Goal: Answer question/provide support: Share knowledge or assist other users

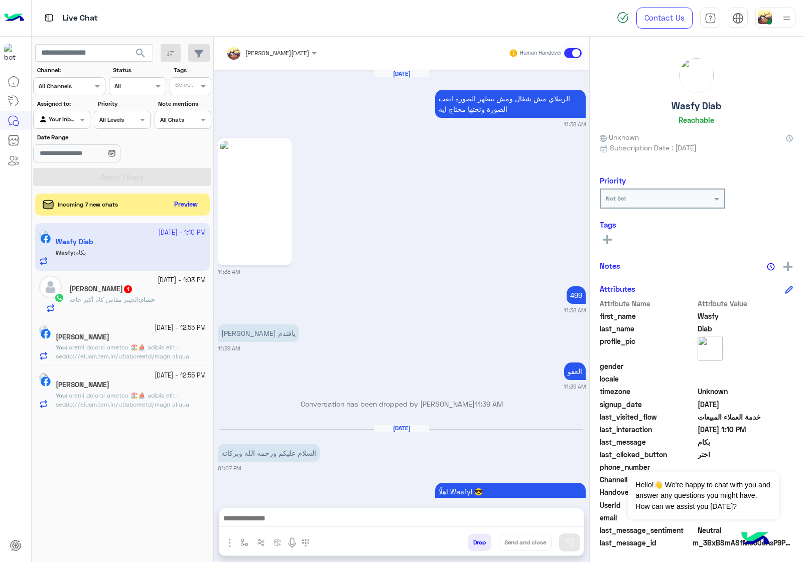
scroll to position [1744, 0]
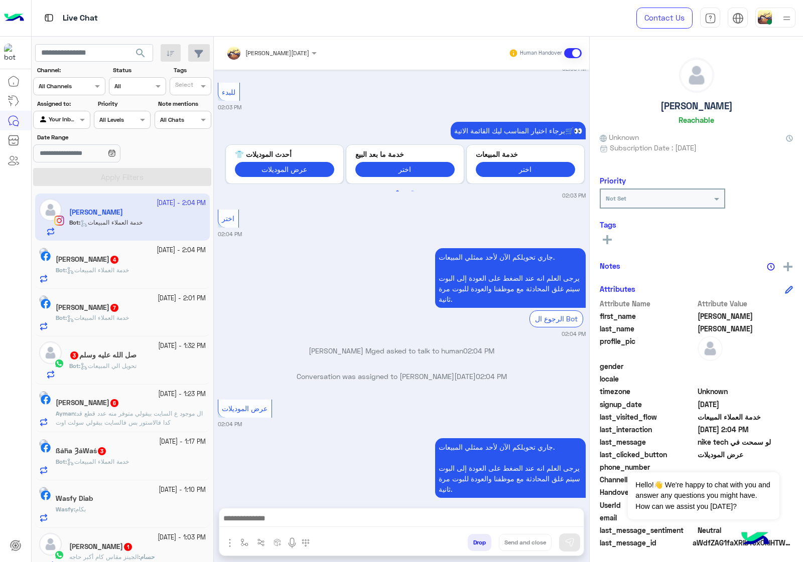
click at [276, 48] on div at bounding box center [271, 52] width 100 height 10
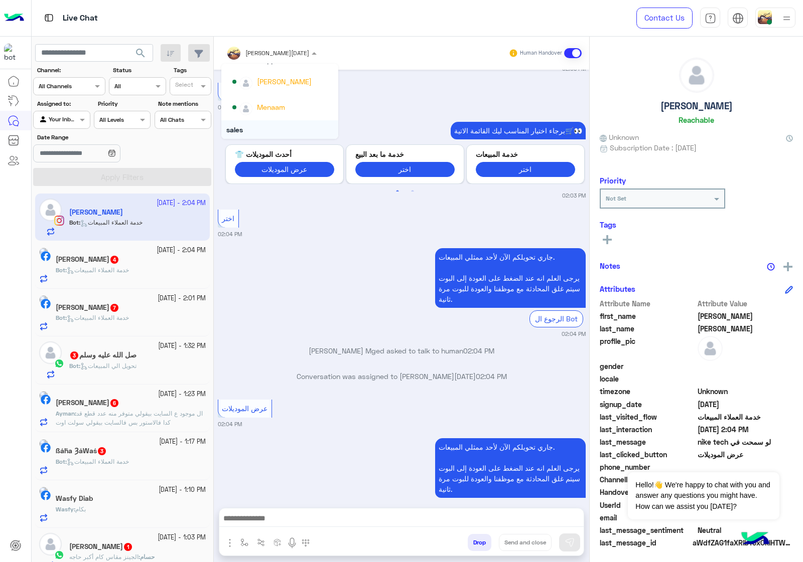
scroll to position [89, 0]
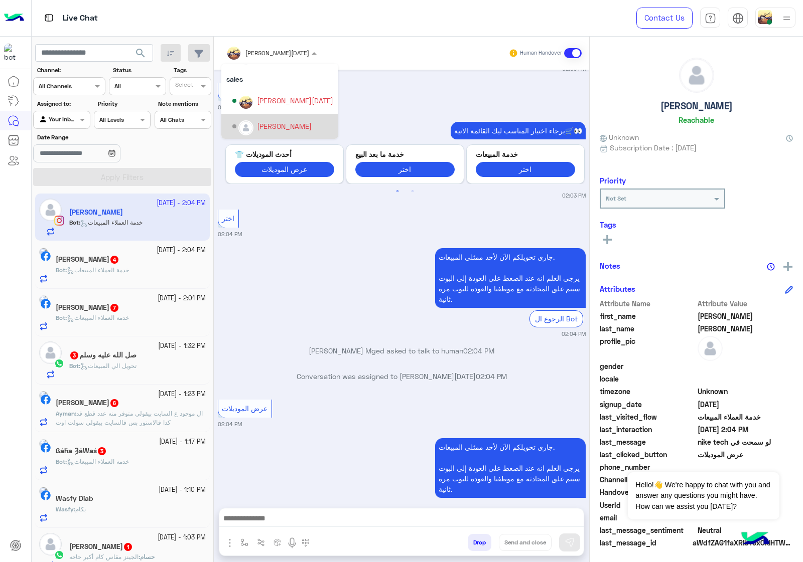
click at [289, 126] on div "[PERSON_NAME]" at bounding box center [284, 126] width 55 height 11
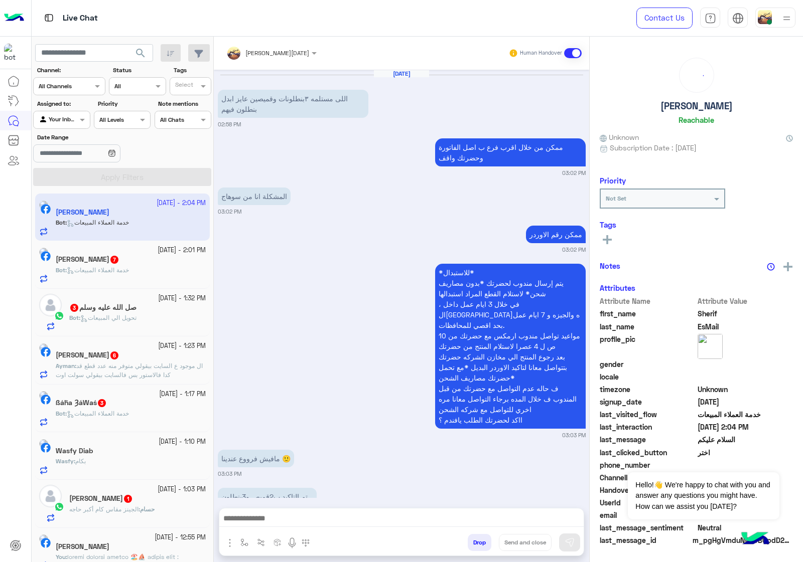
scroll to position [1225, 0]
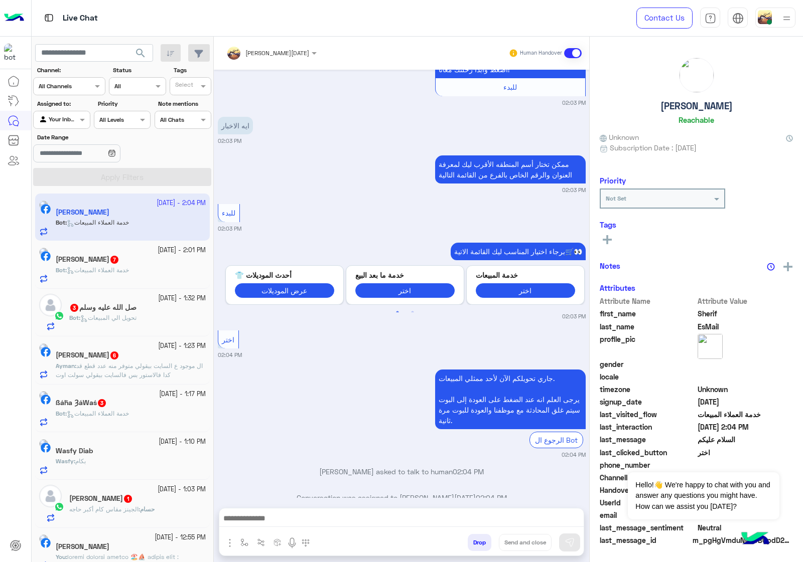
click at [271, 53] on input "text" at bounding box center [257, 51] width 63 height 9
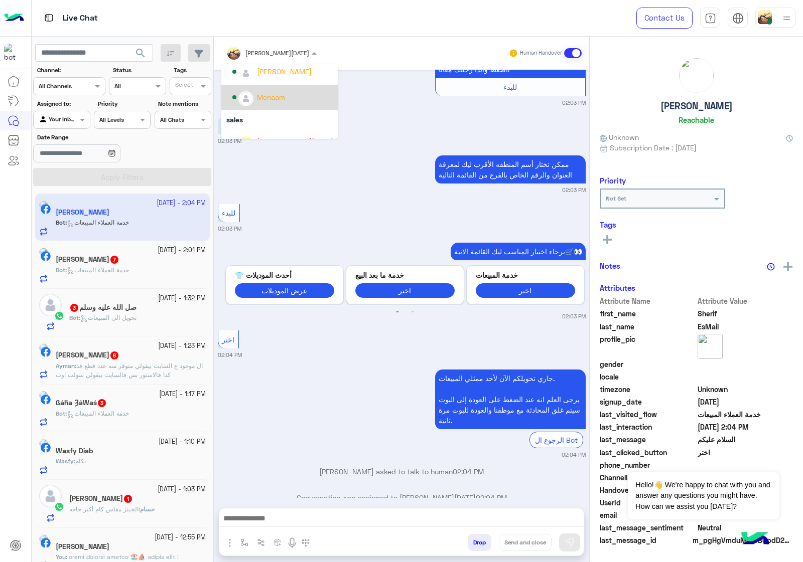
scroll to position [89, 0]
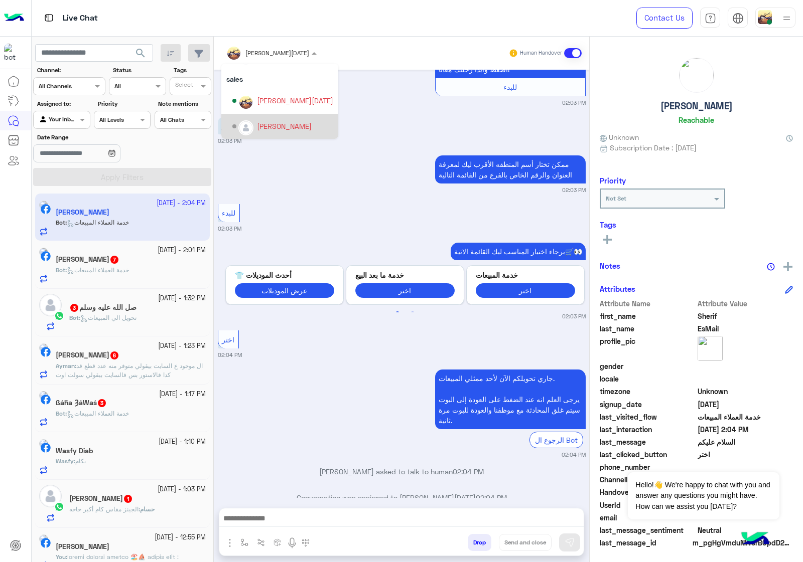
click at [291, 124] on div "[PERSON_NAME]" at bounding box center [284, 126] width 55 height 11
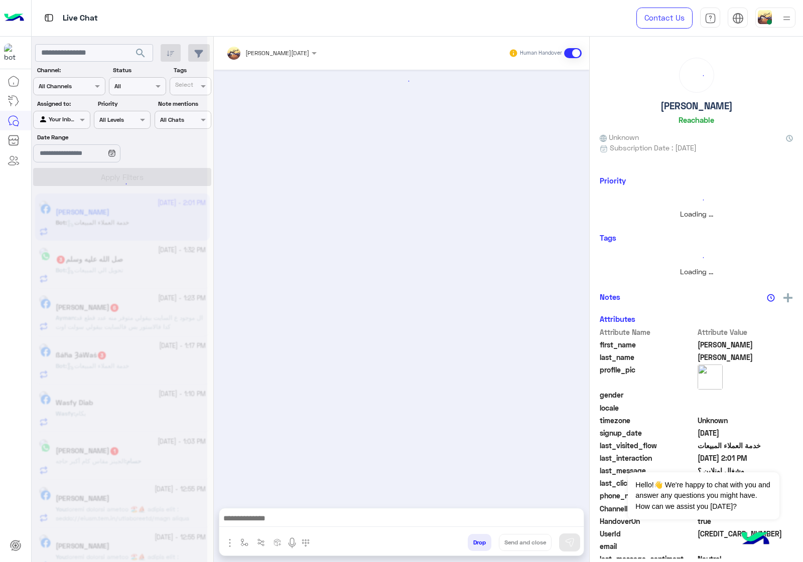
click at [265, 56] on span "[PERSON_NAME][DATE]" at bounding box center [277, 53] width 64 height 8
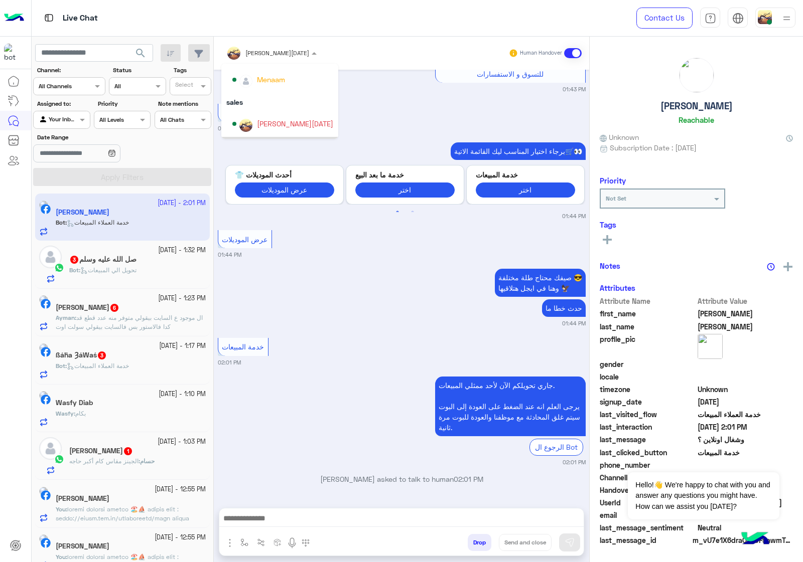
scroll to position [89, 0]
click at [291, 127] on div "[PERSON_NAME]" at bounding box center [284, 126] width 55 height 11
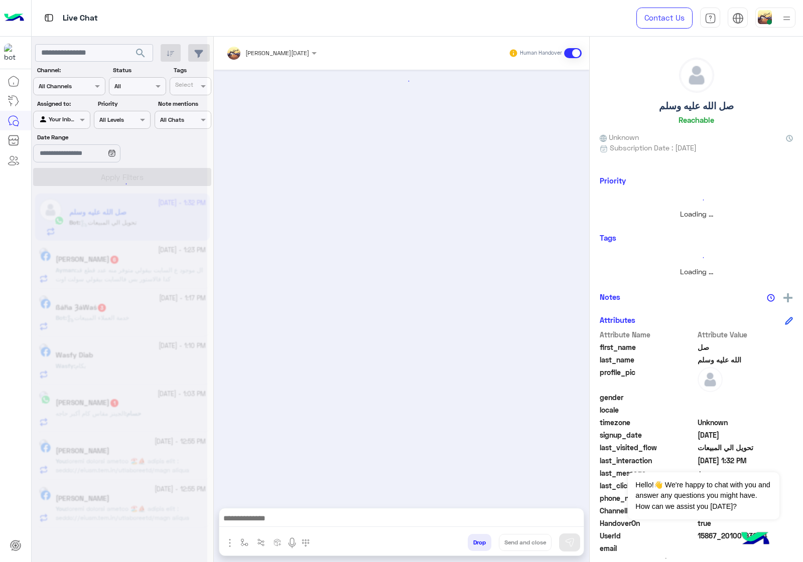
click at [267, 51] on input "text" at bounding box center [257, 51] width 63 height 9
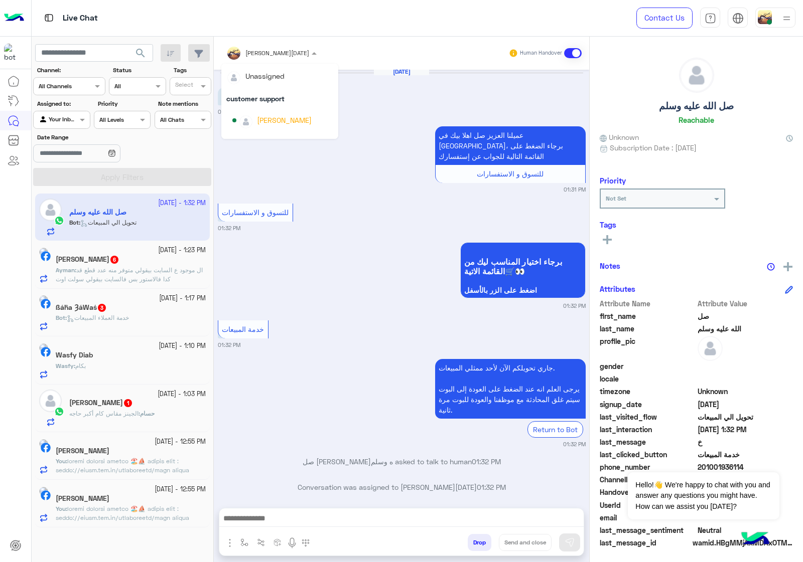
scroll to position [89, 0]
click at [289, 118] on div "[PERSON_NAME]" at bounding box center [282, 127] width 101 height 18
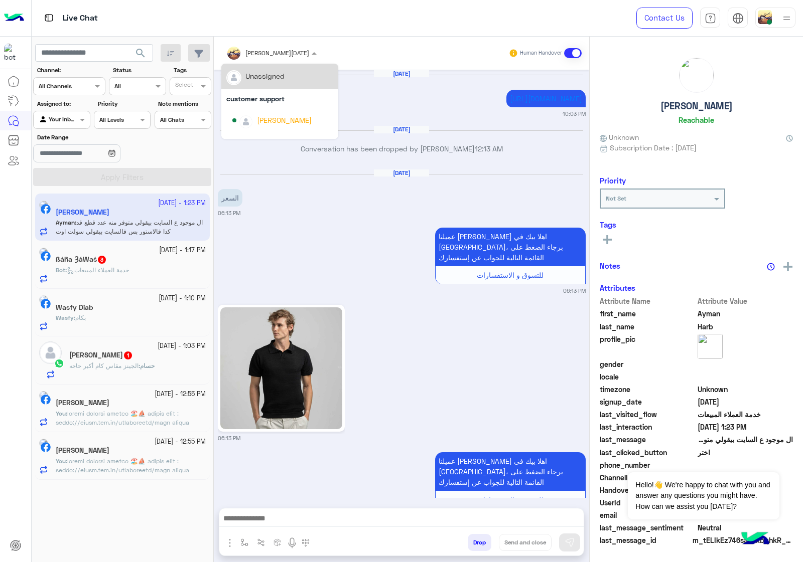
click at [261, 49] on input "text" at bounding box center [257, 51] width 63 height 9
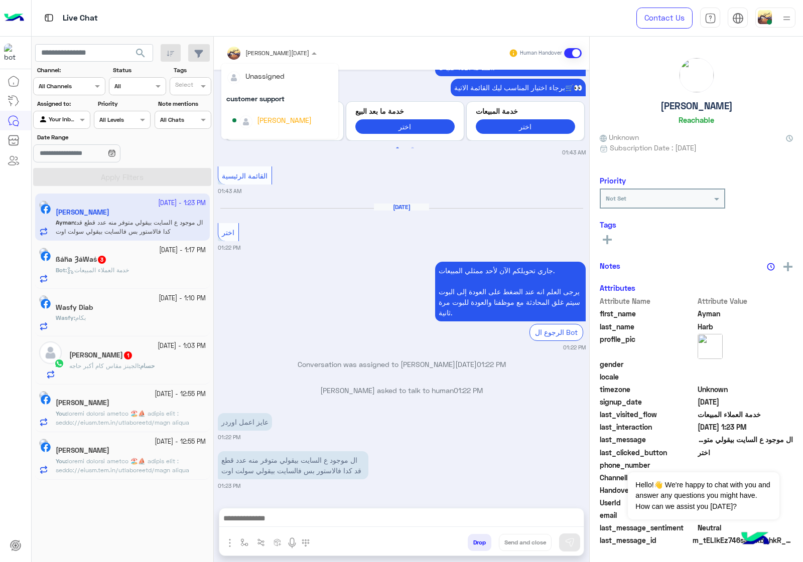
scroll to position [89, 0]
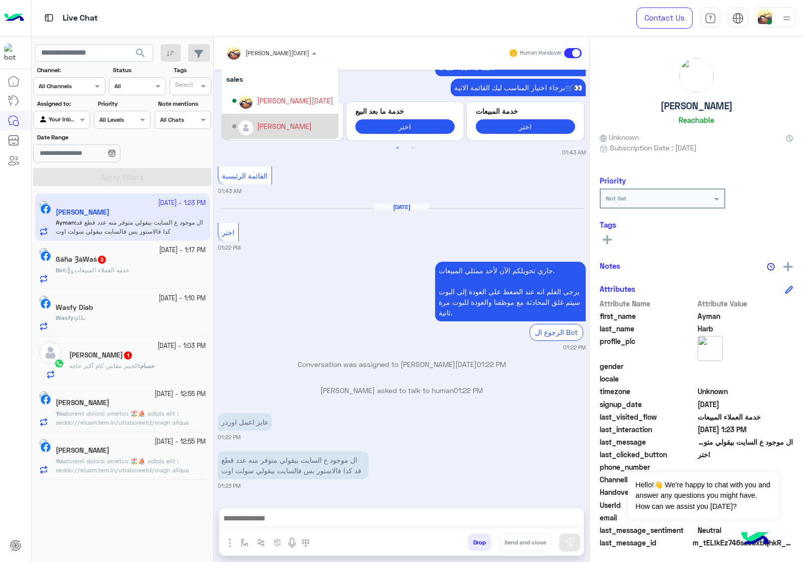
click at [288, 121] on div "[PERSON_NAME]" at bounding box center [284, 126] width 55 height 11
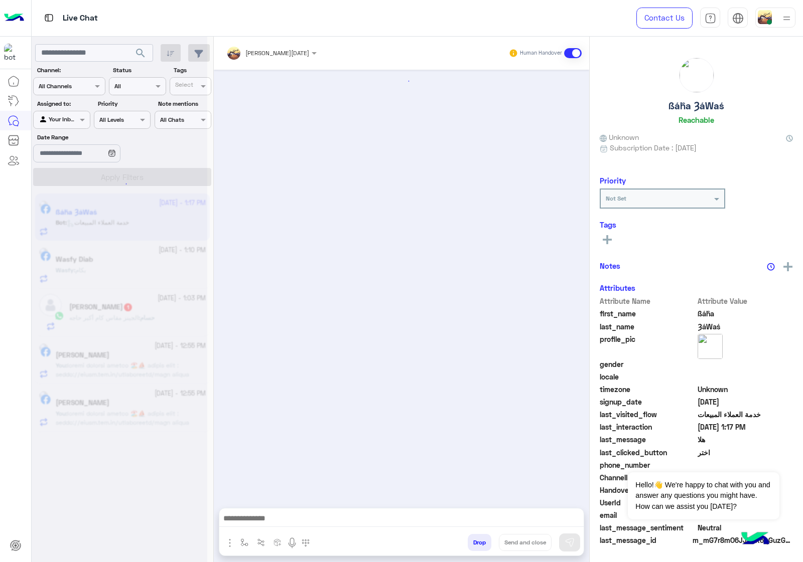
click at [271, 51] on input "text" at bounding box center [257, 51] width 63 height 9
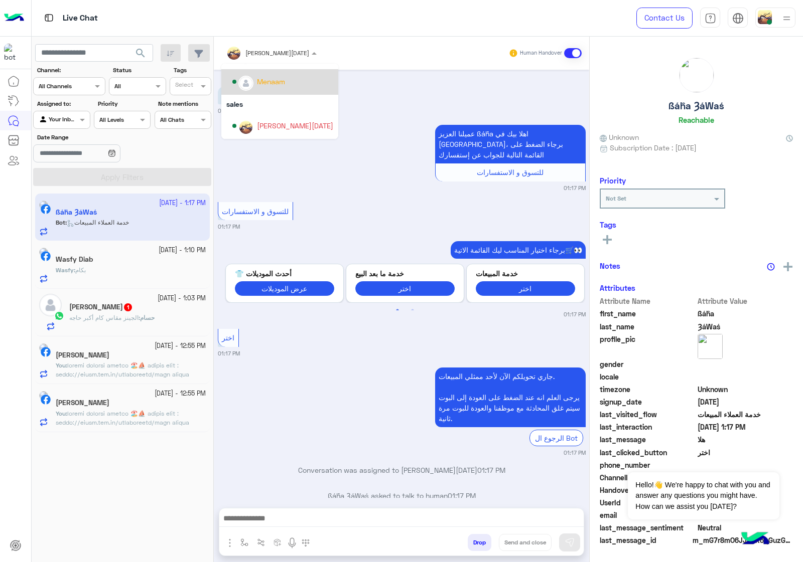
scroll to position [89, 0]
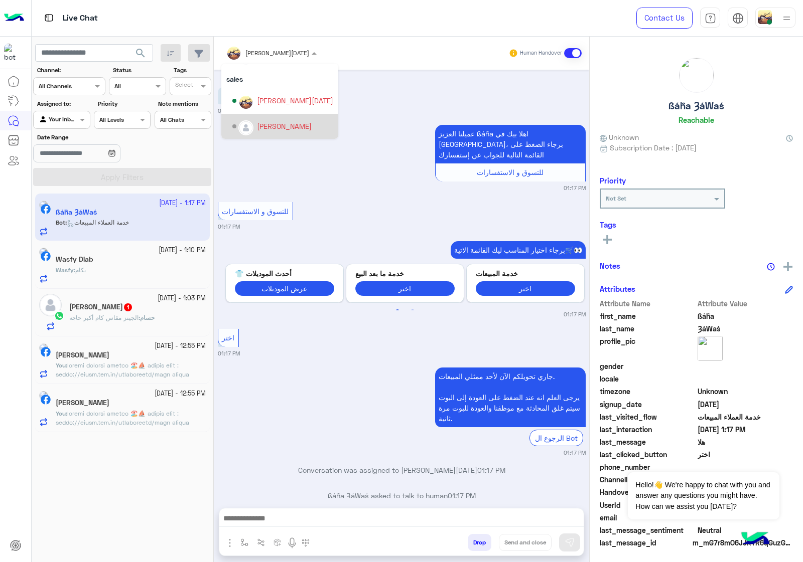
click at [289, 123] on div "[PERSON_NAME]" at bounding box center [284, 126] width 55 height 11
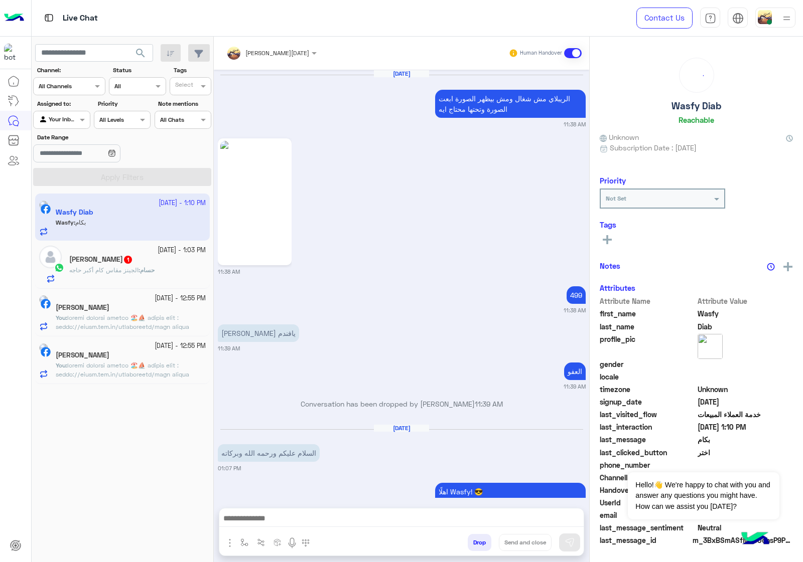
scroll to position [1744, 0]
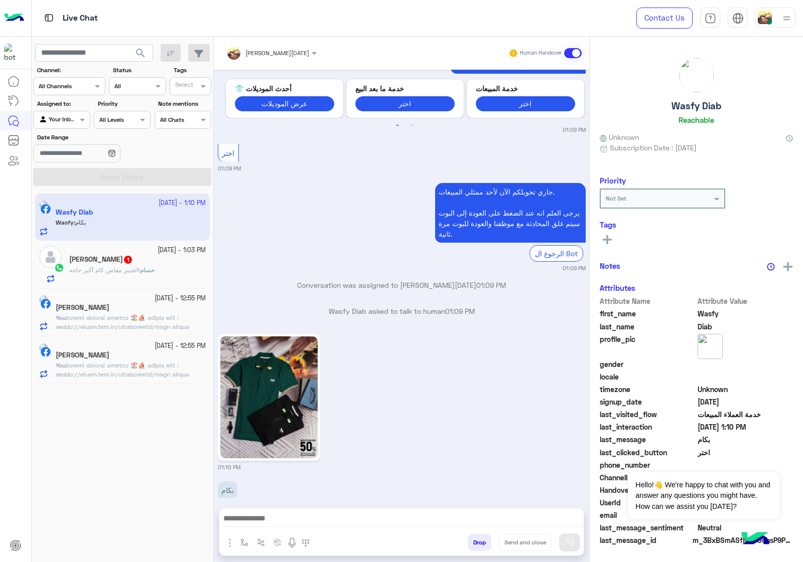
click at [269, 48] on input "text" at bounding box center [257, 51] width 63 height 9
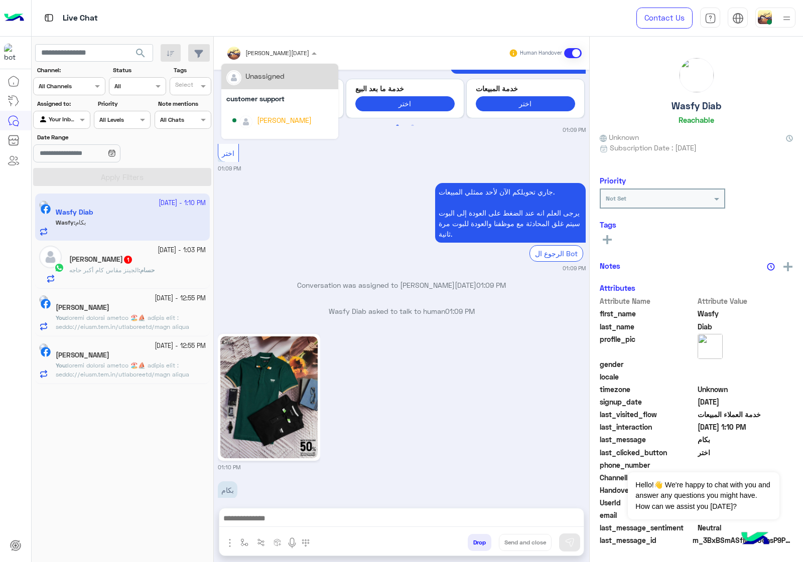
scroll to position [89, 0]
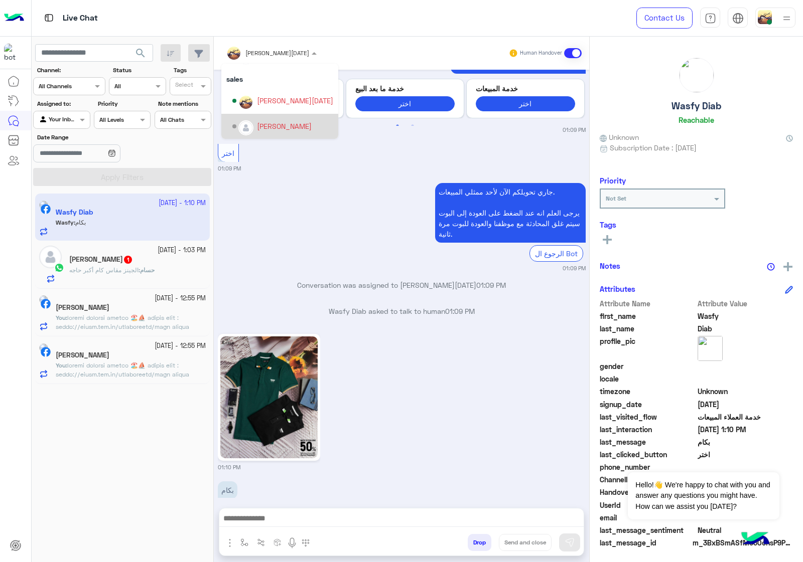
click at [290, 123] on div "[PERSON_NAME]" at bounding box center [284, 126] width 55 height 11
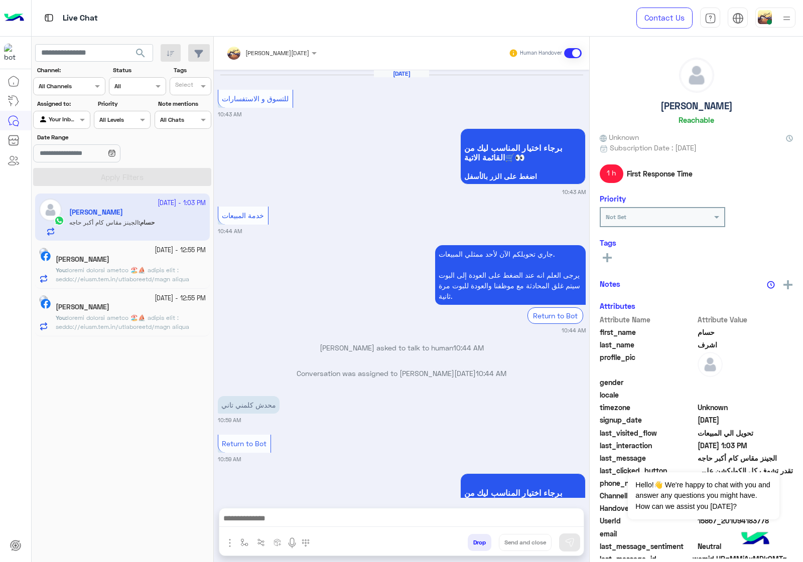
scroll to position [1443, 0]
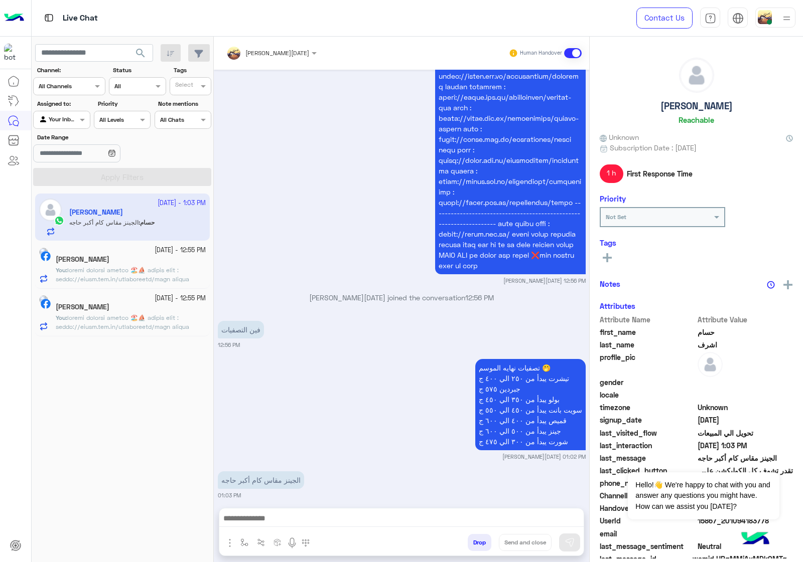
click at [260, 55] on input "text" at bounding box center [257, 51] width 63 height 9
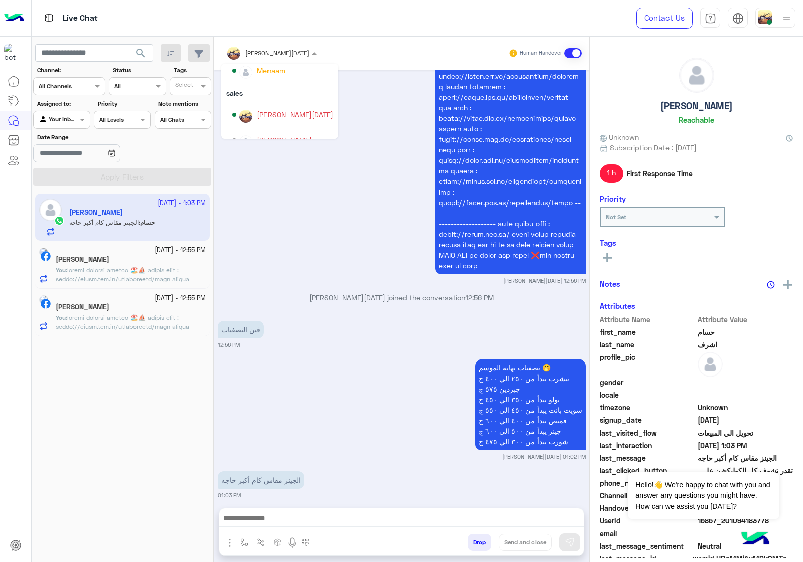
scroll to position [89, 0]
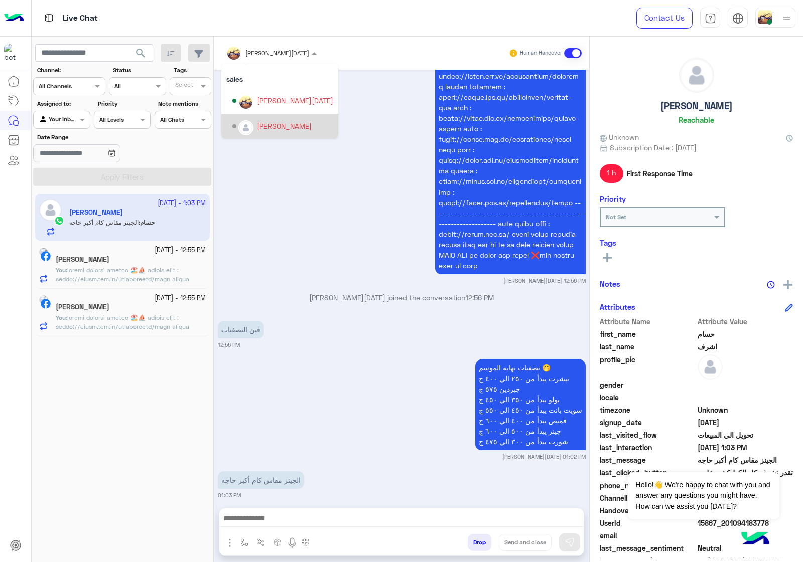
click at [289, 124] on div "[PERSON_NAME]" at bounding box center [284, 126] width 55 height 11
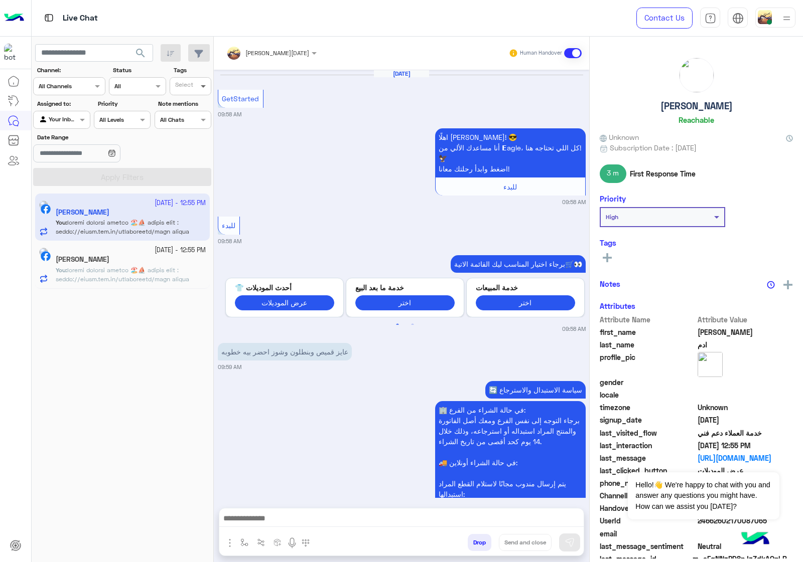
scroll to position [1232, 0]
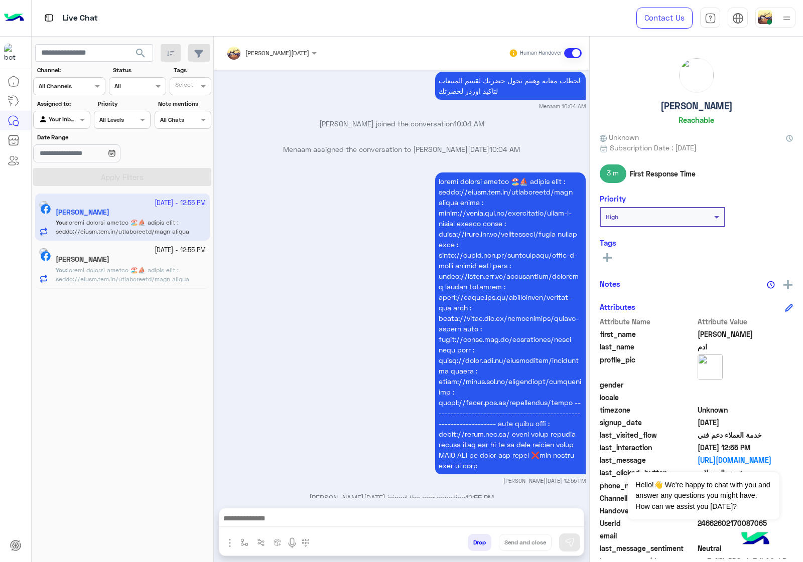
click at [474, 539] on button "Drop" at bounding box center [480, 542] width 24 height 17
click at [474, 540] on div "[PERSON_NAME][DATE] Human Handover [DATE] GetStarted 09:58 AM اهلًا [PERSON_NAM…" at bounding box center [401, 302] width 375 height 530
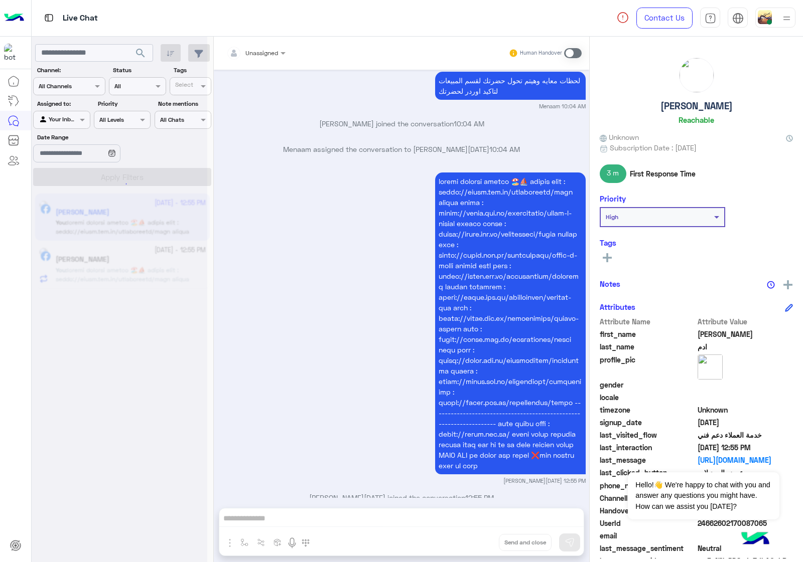
scroll to position [1258, 0]
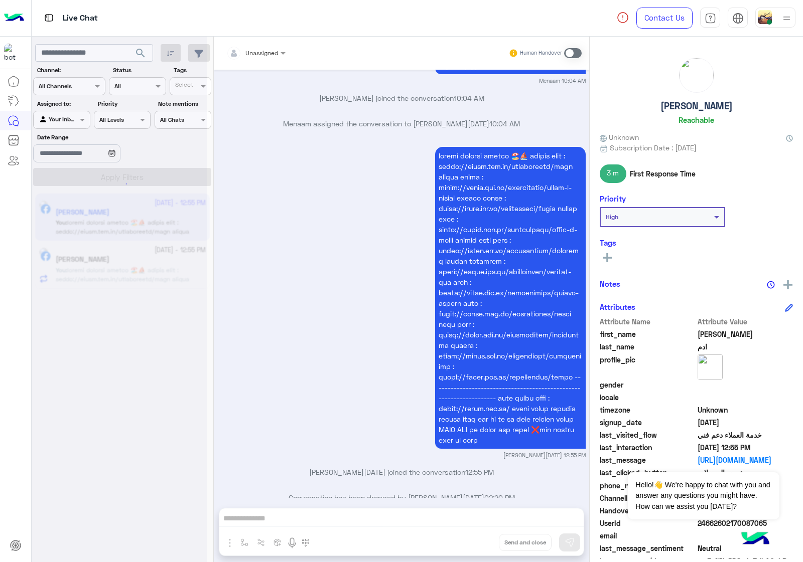
click at [474, 540] on div "Unassigned Human Handover [DATE] GetStarted 09:58 AM اهلًا [PERSON_NAME]! 😎 أنا…" at bounding box center [401, 302] width 375 height 530
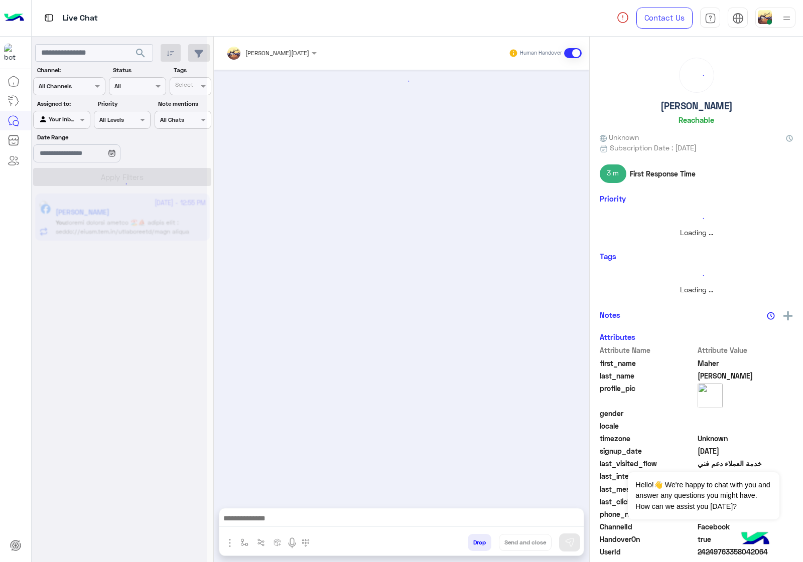
click at [473, 540] on button "Drop" at bounding box center [480, 542] width 24 height 17
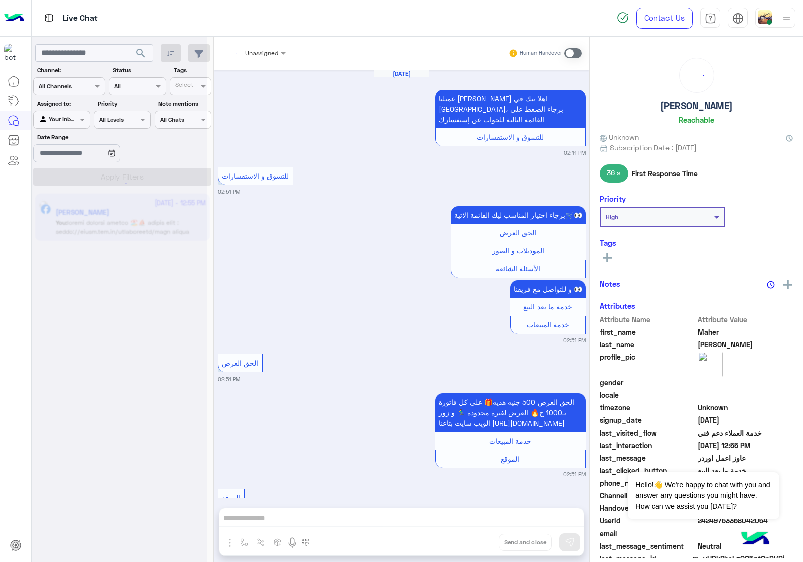
click at [471, 540] on div "Unassigned Human Handover [DATE] عميلنا [PERSON_NAME] اهلا بيك في [GEOGRAPHIC_D…" at bounding box center [401, 302] width 375 height 530
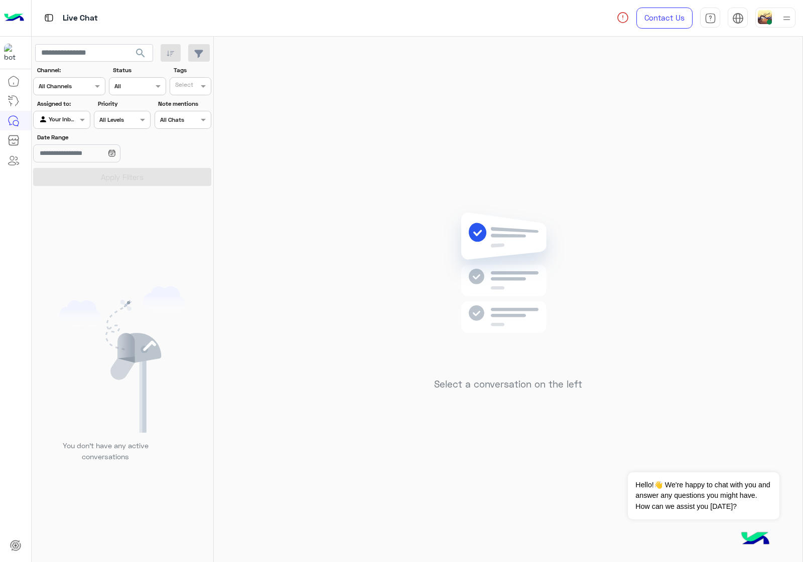
click at [678, 269] on div "Select a conversation on the left" at bounding box center [508, 302] width 588 height 530
click at [779, 19] on div at bounding box center [775, 18] width 40 height 20
click at [751, 141] on label "Offline" at bounding box center [732, 142] width 109 height 18
click at [359, 102] on div "Select a conversation on the left" at bounding box center [508, 302] width 588 height 530
